Goal: Task Accomplishment & Management: Use online tool/utility

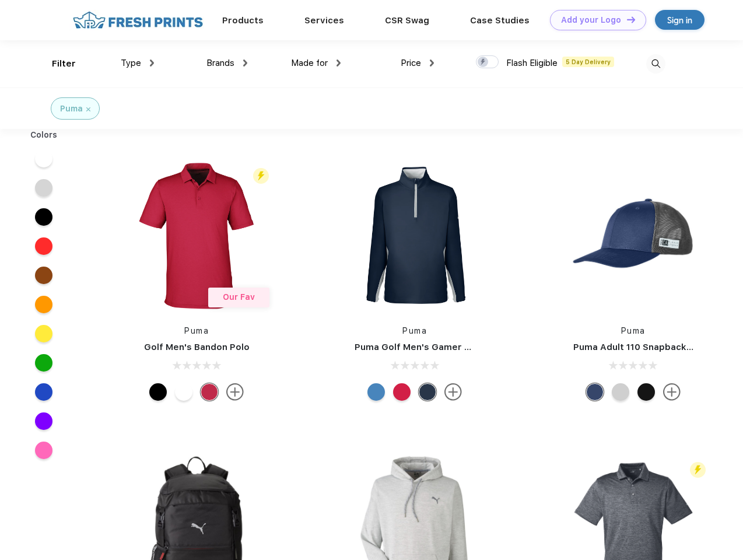
scroll to position [1, 0]
click at [594, 20] on link "Add your Logo Design Tool" at bounding box center [598, 20] width 96 height 20
click at [0, 0] on div "Design Tool" at bounding box center [0, 0] width 0 height 0
click at [626, 19] on link "Add your Logo Design Tool" at bounding box center [598, 20] width 96 height 20
click at [56, 64] on div "Filter" at bounding box center [64, 63] width 24 height 13
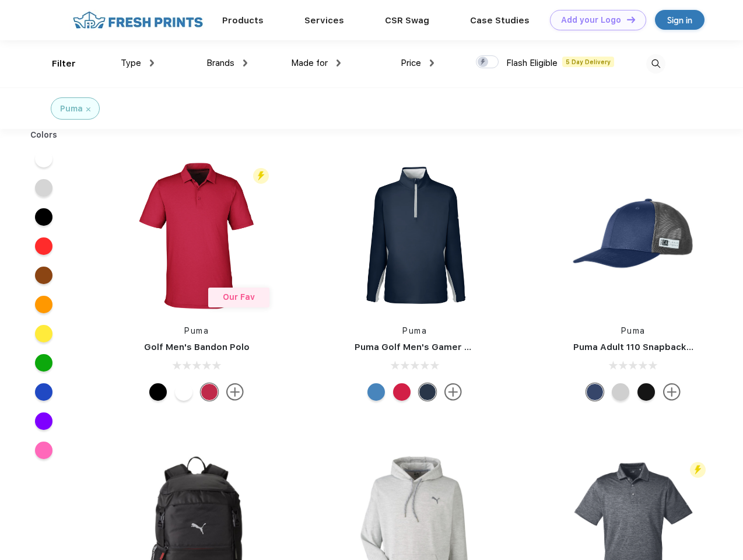
click at [138, 63] on span "Type" at bounding box center [131, 63] width 20 height 10
click at [227, 63] on span "Brands" at bounding box center [220, 63] width 28 height 10
click at [316, 63] on span "Made for" at bounding box center [309, 63] width 37 height 10
click at [417, 63] on span "Price" at bounding box center [411, 63] width 20 height 10
click at [487, 62] on div at bounding box center [487, 61] width 23 height 13
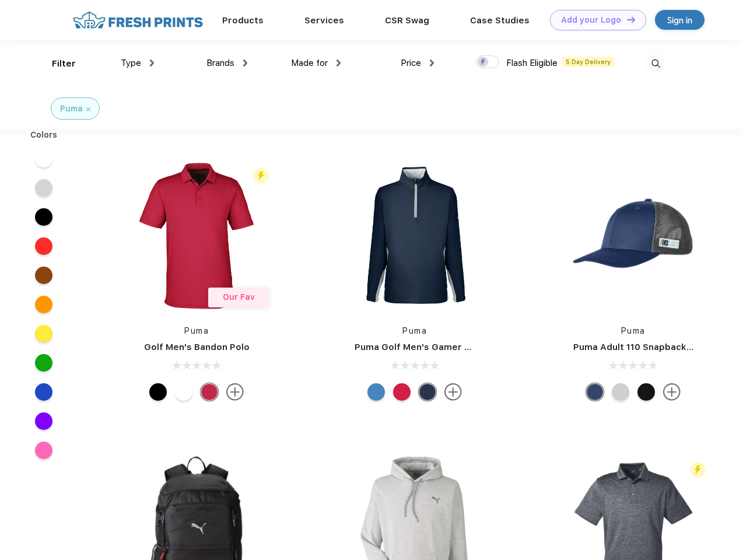
click at [483, 62] on input "checkbox" at bounding box center [480, 59] width 8 height 8
click at [655, 64] on img at bounding box center [655, 63] width 19 height 19
